Goal: Communication & Community: Answer question/provide support

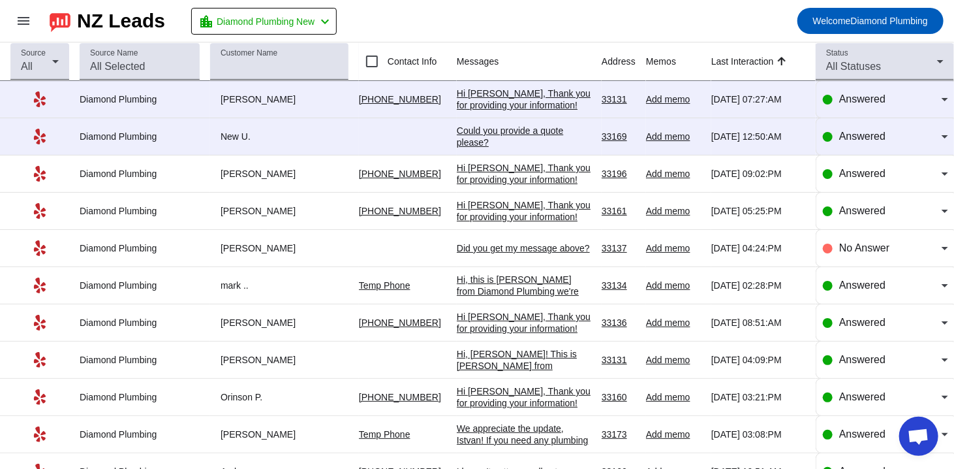
click at [479, 136] on div "Could you provide a quote please?" at bounding box center [524, 136] width 134 height 23
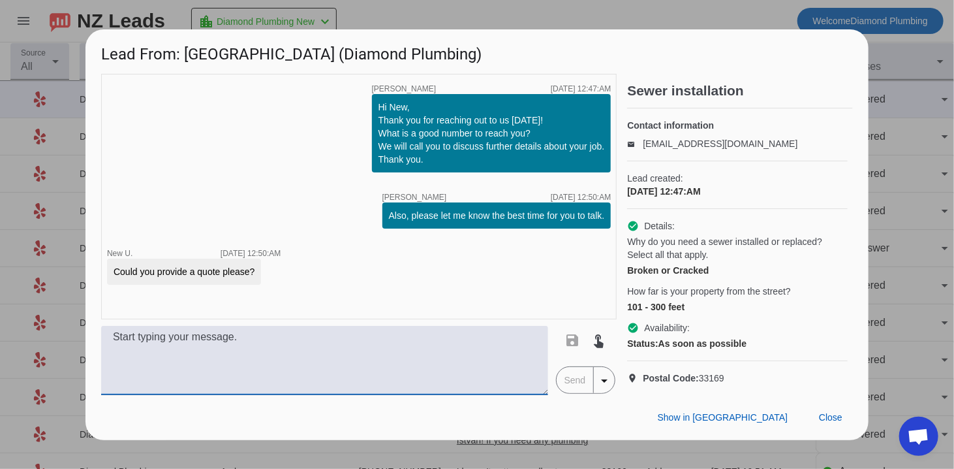
click at [397, 392] on textarea at bounding box center [324, 360] width 447 height 69
paste textarea "You’ve reached the right place! We’re a locally owned and licensed plumbing com…"
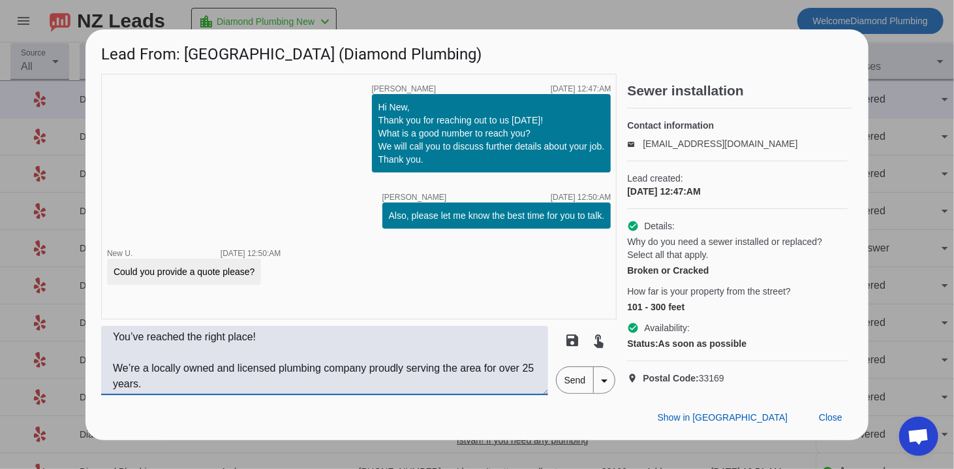
type textarea "You’ve reached the right place! We’re a locally owned and licensed plumbing com…"
click at [580, 393] on span "Send" at bounding box center [575, 380] width 37 height 26
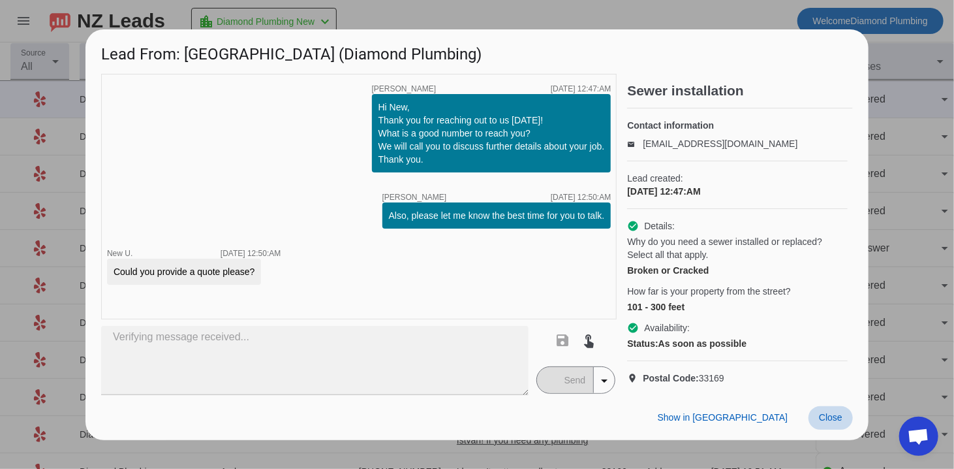
click at [830, 422] on span "Close" at bounding box center [830, 417] width 23 height 10
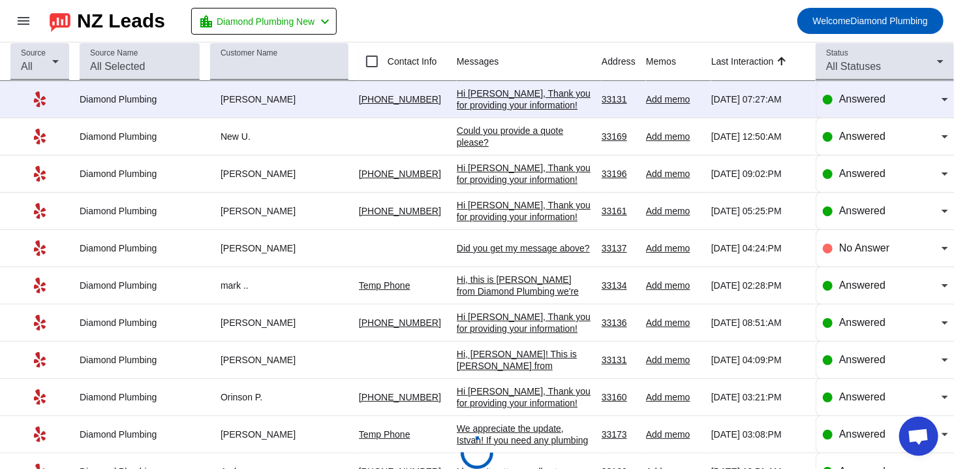
click at [498, 104] on div "Hi [PERSON_NAME], Thank you for providing your information! We'll get back to y…" at bounding box center [524, 110] width 134 height 47
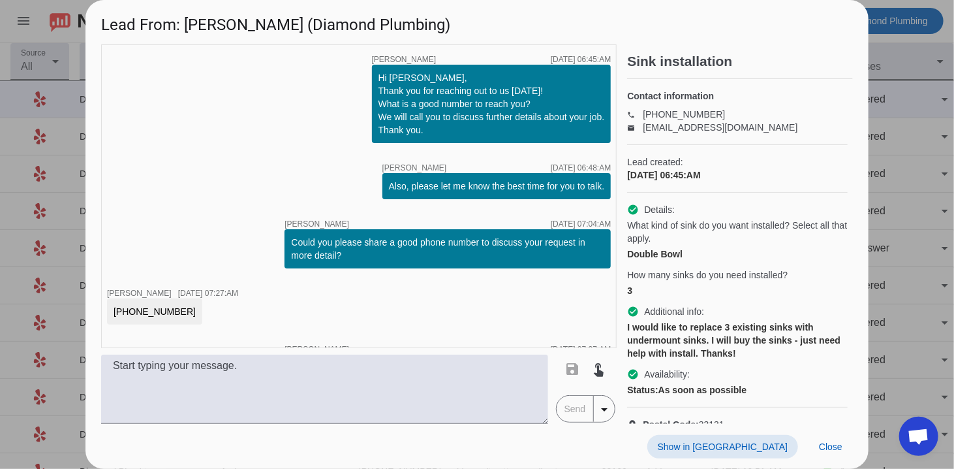
scroll to position [83, 0]
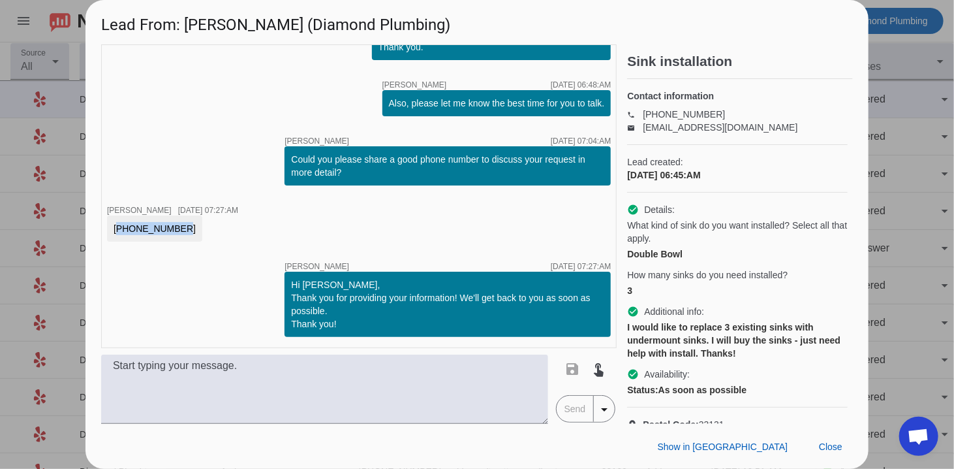
drag, startPoint x: 170, startPoint y: 230, endPoint x: 107, endPoint y: 227, distance: 62.7
click at [107, 227] on div "[PHONE_NUMBER]" at bounding box center [154, 228] width 95 height 26
copy div "[PHONE_NUMBER]"
drag, startPoint x: 228, startPoint y: 290, endPoint x: 227, endPoint y: 283, distance: 7.3
click at [228, 290] on div "timer close [PERSON_NAME] [DATE] 06:45:AM Hi [PERSON_NAME], Thank you for reach…" at bounding box center [359, 195] width 516 height 303
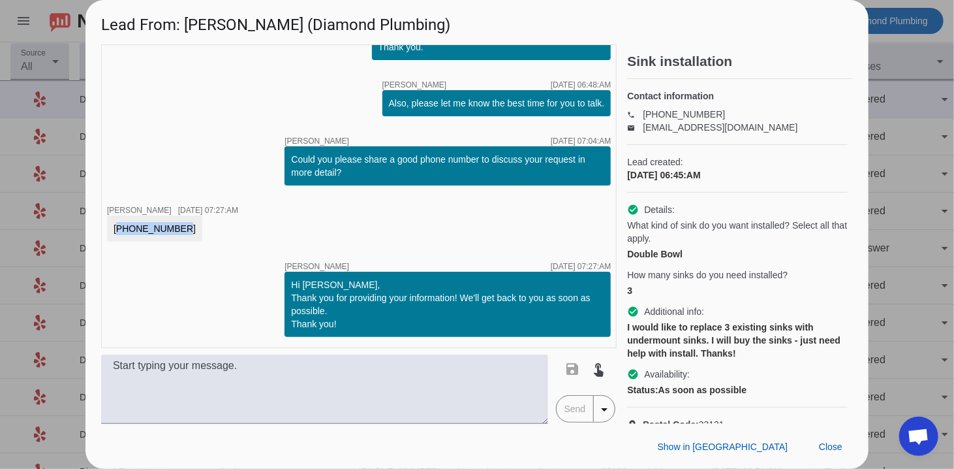
drag, startPoint x: 172, startPoint y: 227, endPoint x: 96, endPoint y: 230, distance: 76.4
click at [96, 230] on div "timer close [PERSON_NAME] [DATE] 06:45:AM Hi [PERSON_NAME], Thank you for reach…" at bounding box center [476, 233] width 783 height 379
copy div "[PHONE_NUMBER]"
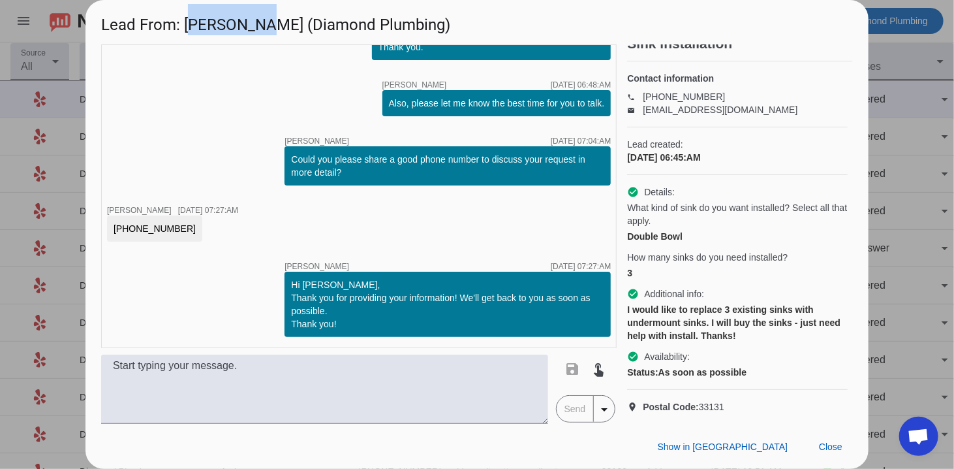
drag, startPoint x: 189, startPoint y: 23, endPoint x: 262, endPoint y: 25, distance: 73.1
click at [262, 25] on h1 "Lead From: [PERSON_NAME] (Diamond Plumbing)" at bounding box center [476, 22] width 783 height 44
copy h1 "[PERSON_NAME]"
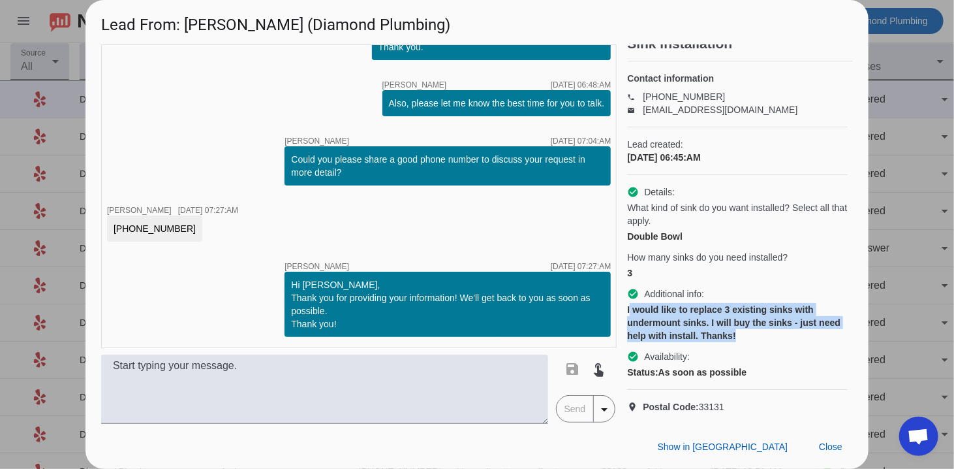
drag, startPoint x: 629, startPoint y: 298, endPoint x: 773, endPoint y: 324, distance: 145.9
click at [773, 324] on div "I would like to replace 3 existing sinks with undermount sinks. I will buy the …" at bounding box center [737, 322] width 221 height 39
copy div "would like to replace 3 existing sinks with undermount sinks. I will buy the si…"
